Goal: Check status: Check status

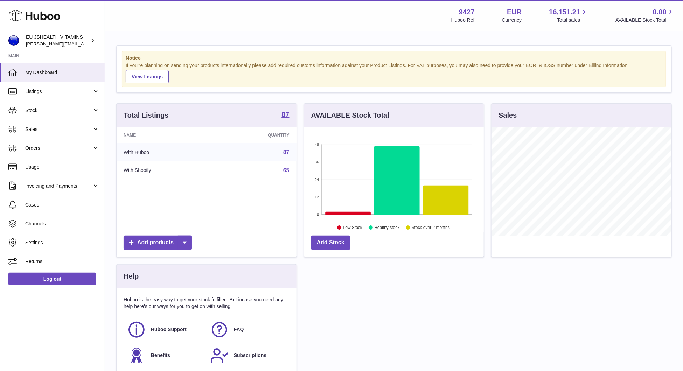
scroll to position [109, 180]
click at [48, 115] on link "Stock" at bounding box center [52, 110] width 105 height 19
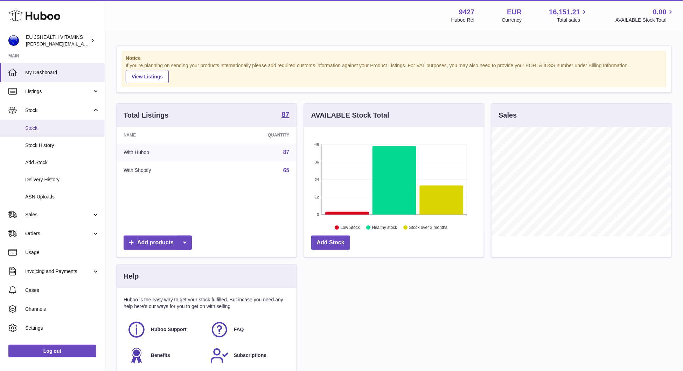
click at [46, 127] on span "Stock" at bounding box center [62, 128] width 74 height 7
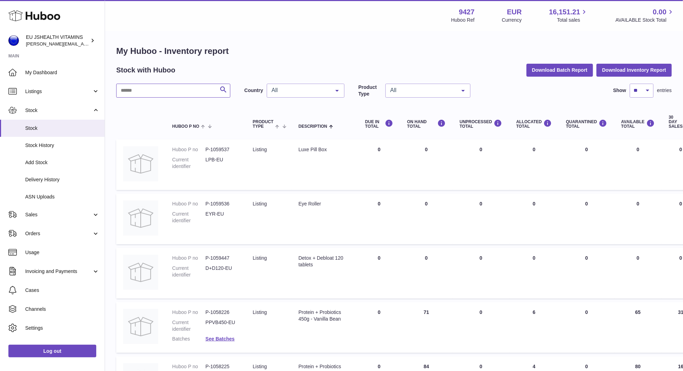
click at [175, 84] on input "text" at bounding box center [173, 91] width 114 height 14
type input "*********"
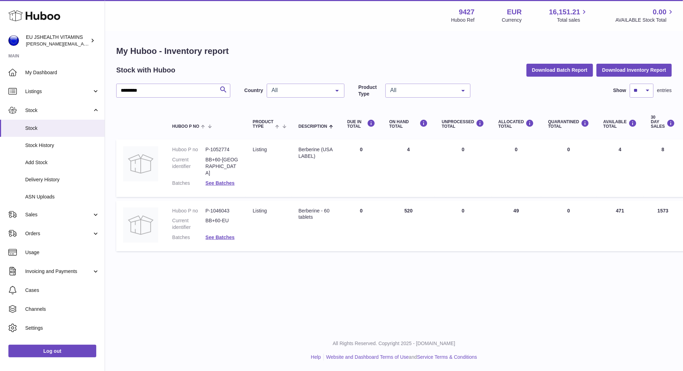
click at [223, 208] on dd "P-1046043" at bounding box center [221, 211] width 33 height 7
click at [210, 148] on dd "P-1052774" at bounding box center [221, 149] width 33 height 7
copy dd "1052774"
click at [52, 192] on link "ASN Uploads" at bounding box center [52, 196] width 105 height 17
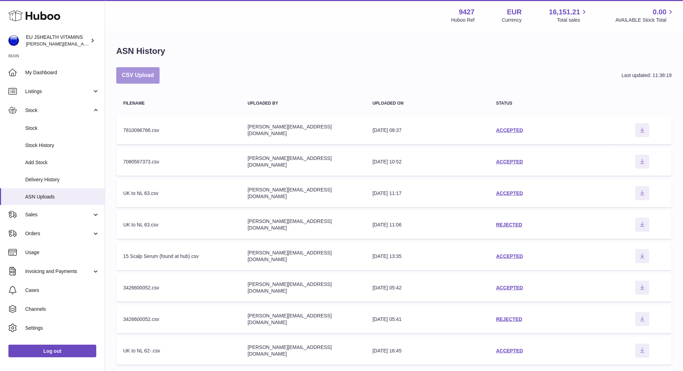
click at [156, 75] on button "CSV Upload" at bounding box center [137, 75] width 43 height 16
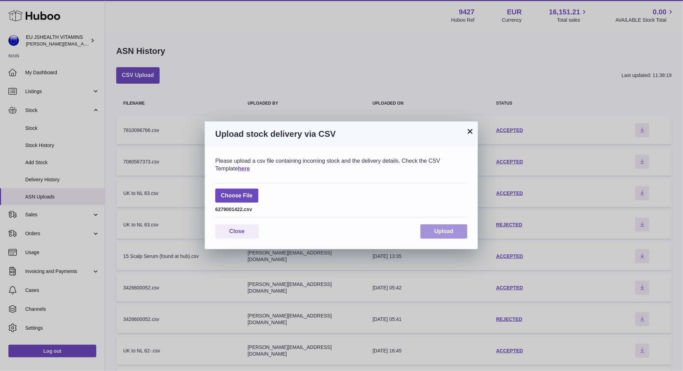
click at [447, 235] on button "Upload" at bounding box center [443, 231] width 47 height 14
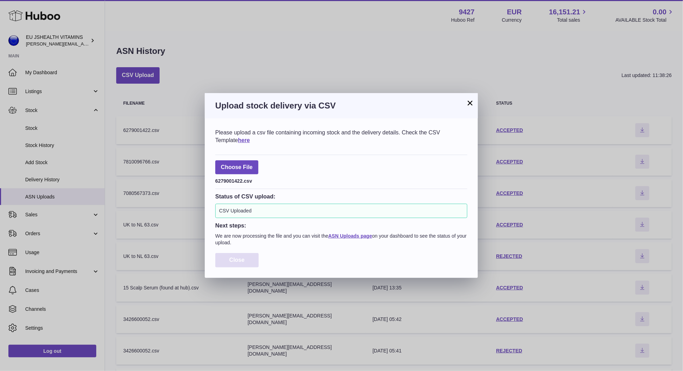
click at [240, 260] on span "Close" at bounding box center [236, 260] width 15 height 6
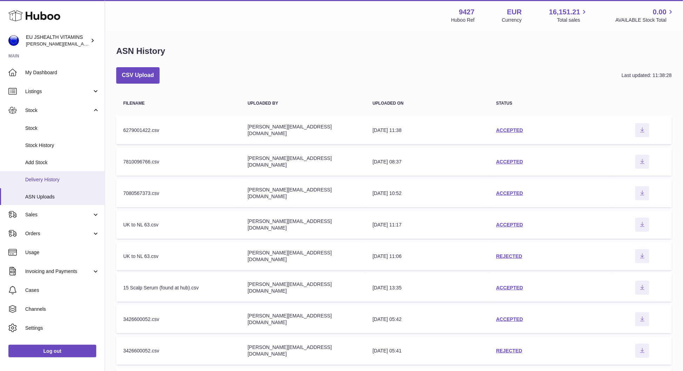
click at [69, 183] on link "Delivery History" at bounding box center [52, 179] width 105 height 17
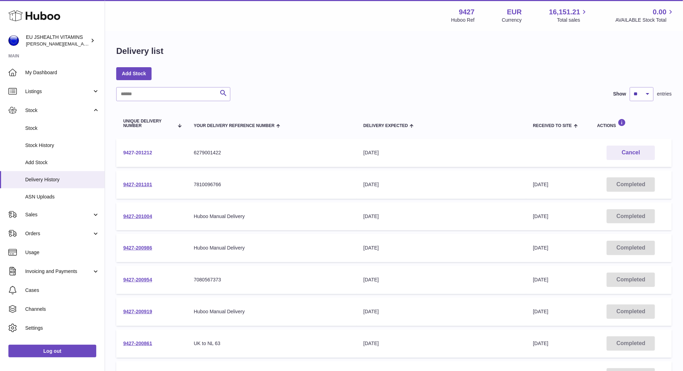
click at [146, 154] on link "9427-201212" at bounding box center [137, 153] width 29 height 6
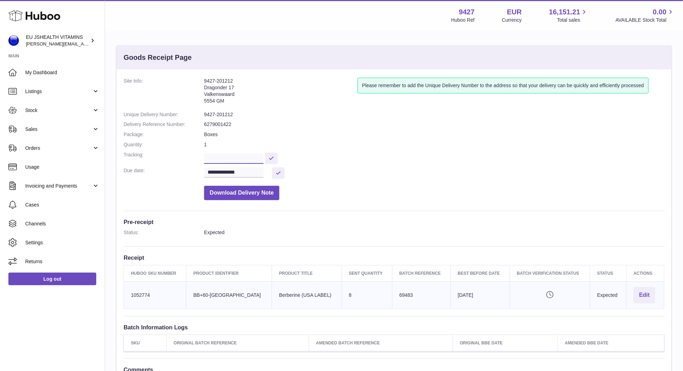
click at [227, 163] on input "text" at bounding box center [233, 158] width 59 height 10
paste input "**********"
type input "**********"
click at [270, 159] on button at bounding box center [271, 159] width 13 height 12
click at [221, 111] on dd "9427-201212" at bounding box center [434, 114] width 460 height 7
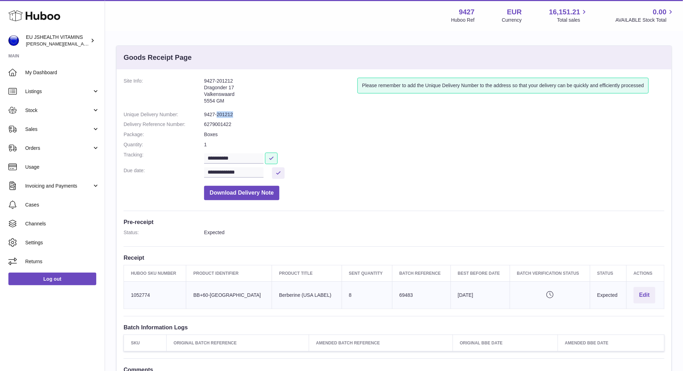
click at [221, 111] on dd "9427-201212" at bounding box center [434, 114] width 460 height 7
copy dl "9427-201212"
click at [141, 294] on td "Huboo SKU Number 1052774" at bounding box center [155, 294] width 62 height 27
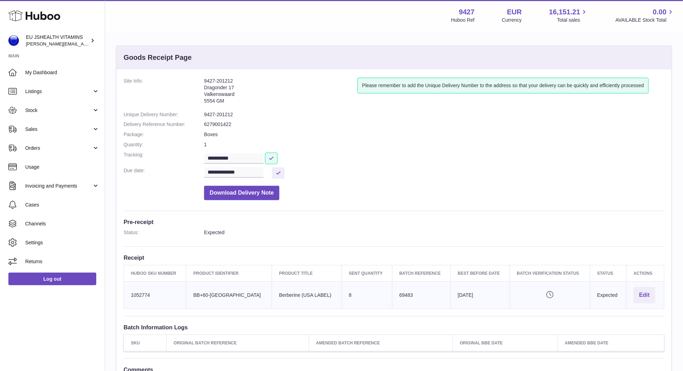
copy td "1052774"
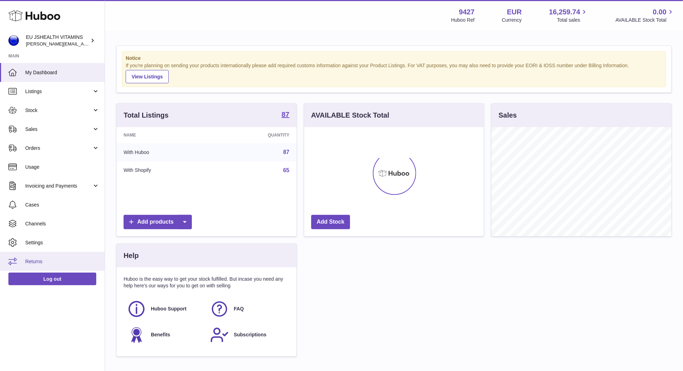
scroll to position [109, 180]
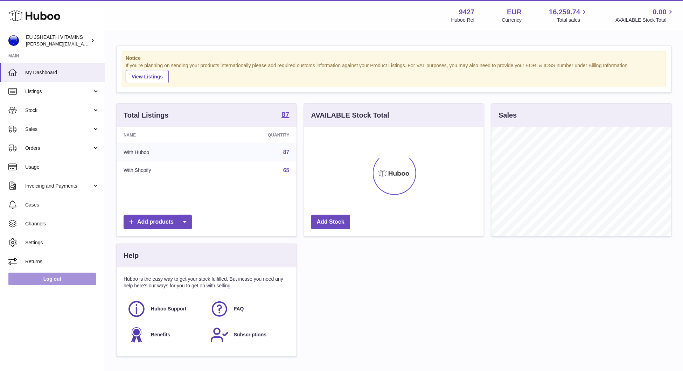
click at [36, 278] on link "Log out" at bounding box center [52, 279] width 88 height 13
